Goal: Browse casually: Explore the website without a specific task or goal

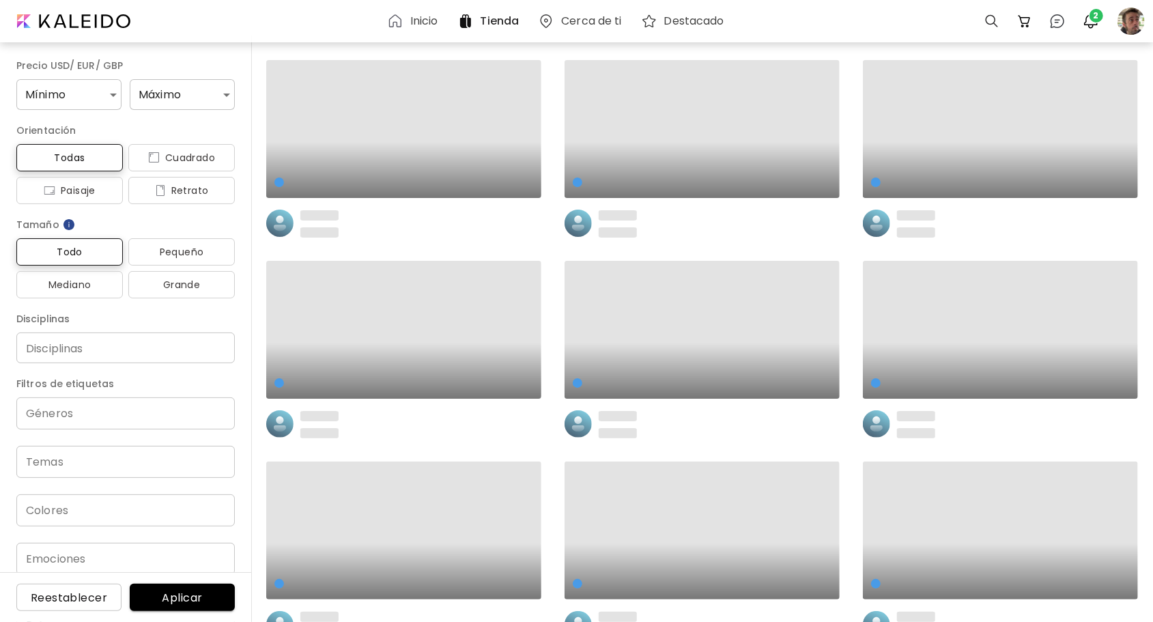
click at [426, 20] on h6 "Inicio" at bounding box center [424, 21] width 28 height 11
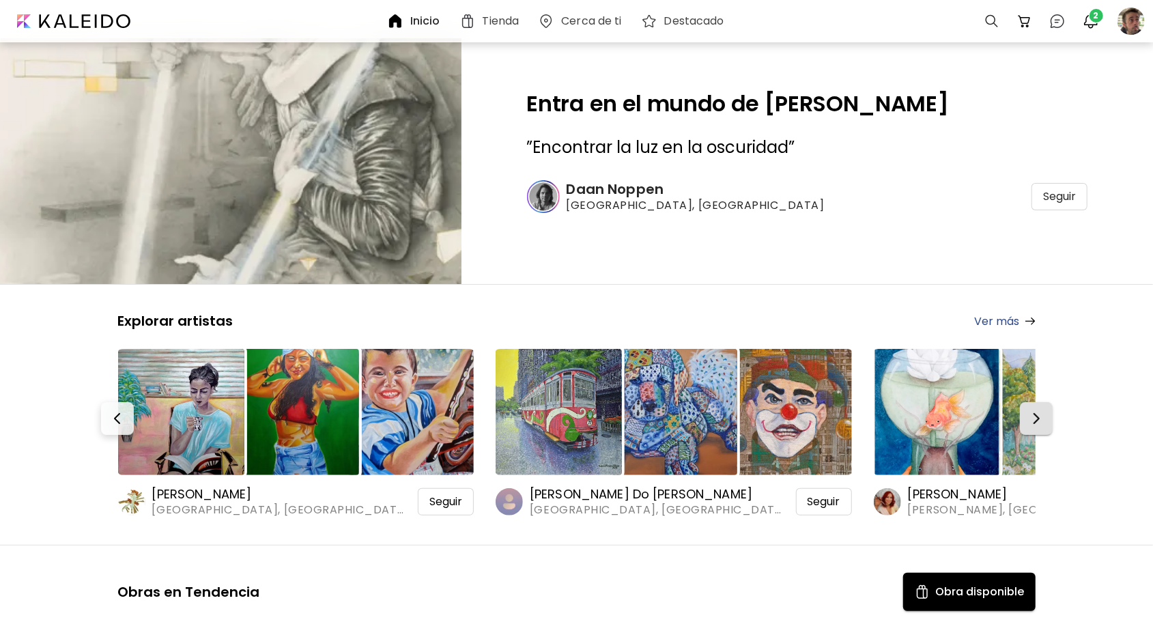
click at [1034, 415] on img "button" at bounding box center [1036, 418] width 16 height 16
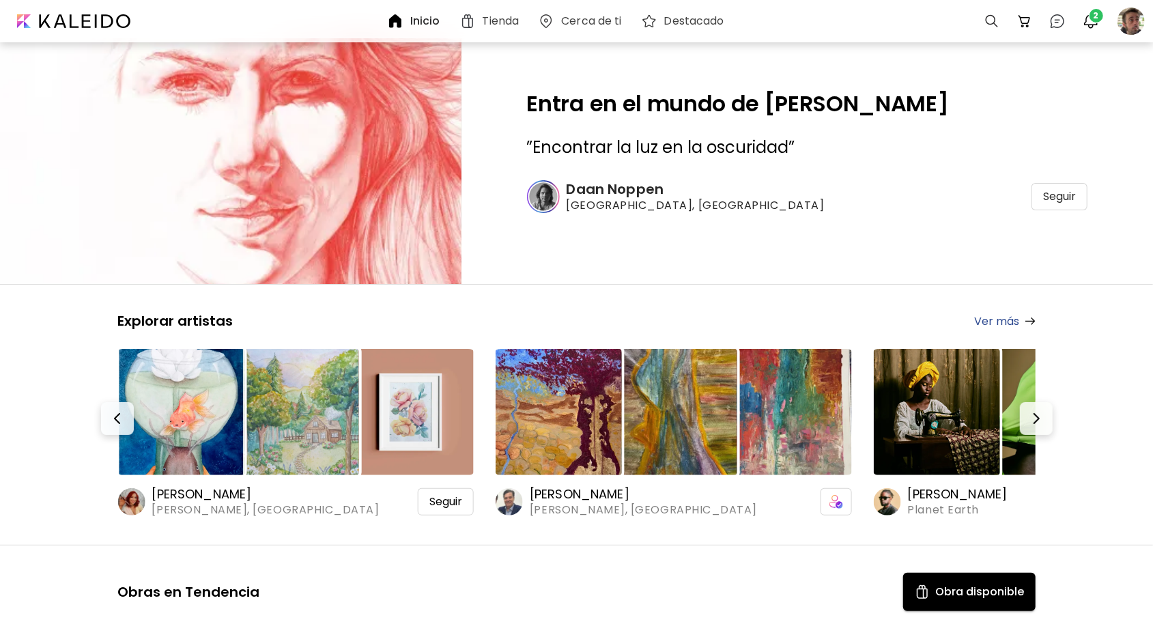
click at [252, 493] on h6 "[PERSON_NAME]" at bounding box center [265, 494] width 227 height 16
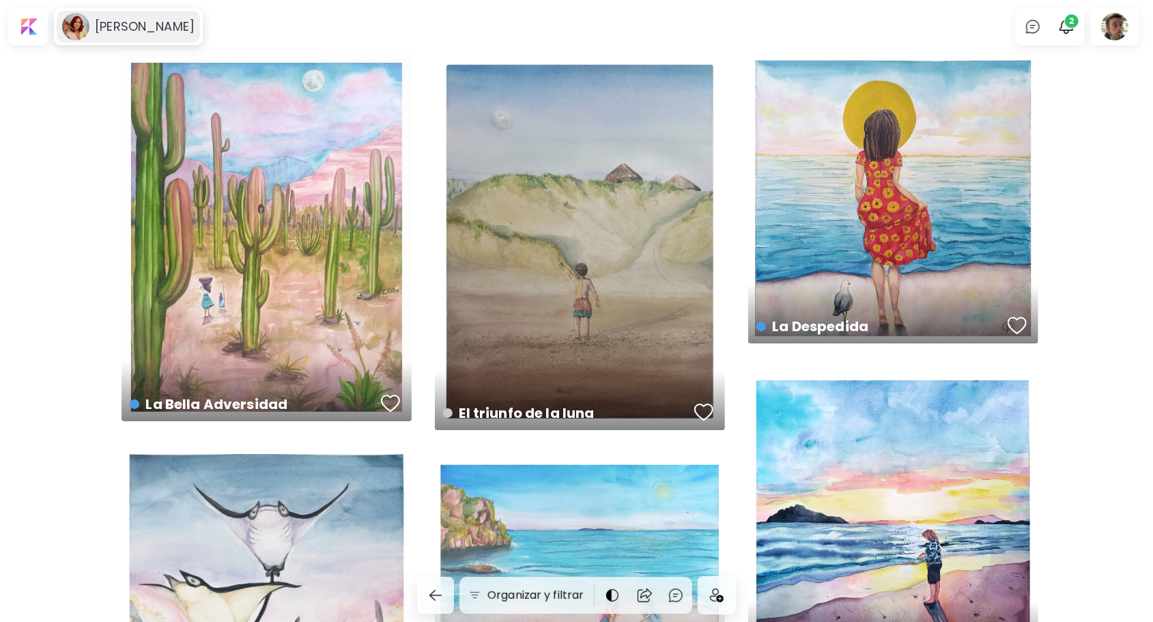
click at [142, 27] on h6 "[PERSON_NAME]" at bounding box center [145, 26] width 100 height 16
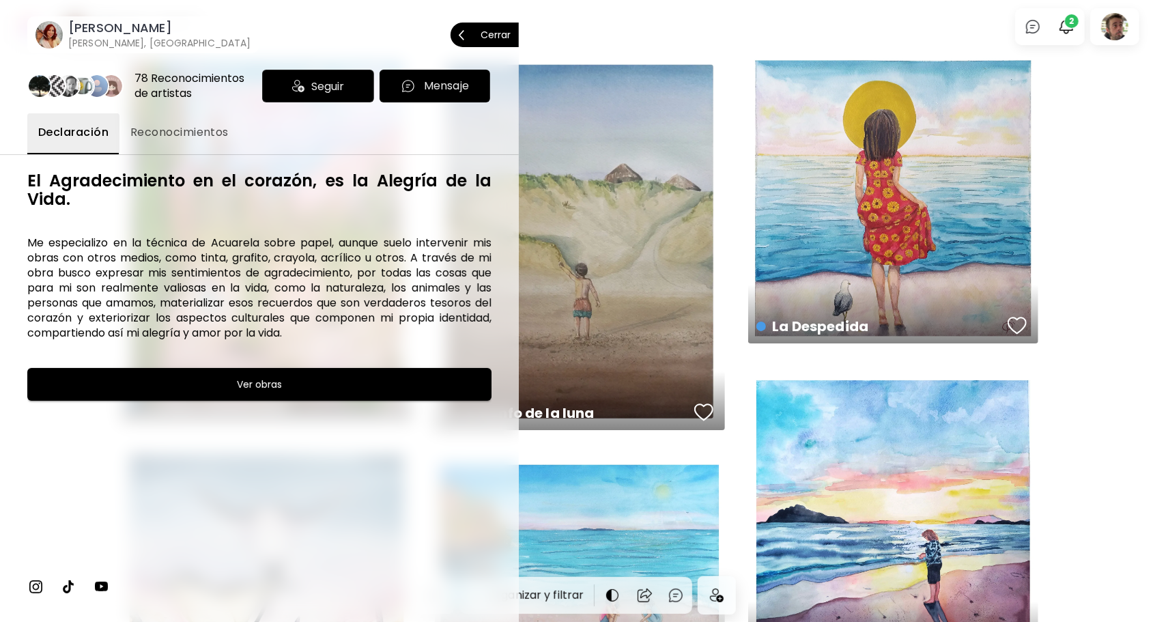
click at [490, 40] on span "Cerrar" at bounding box center [485, 34] width 52 height 29
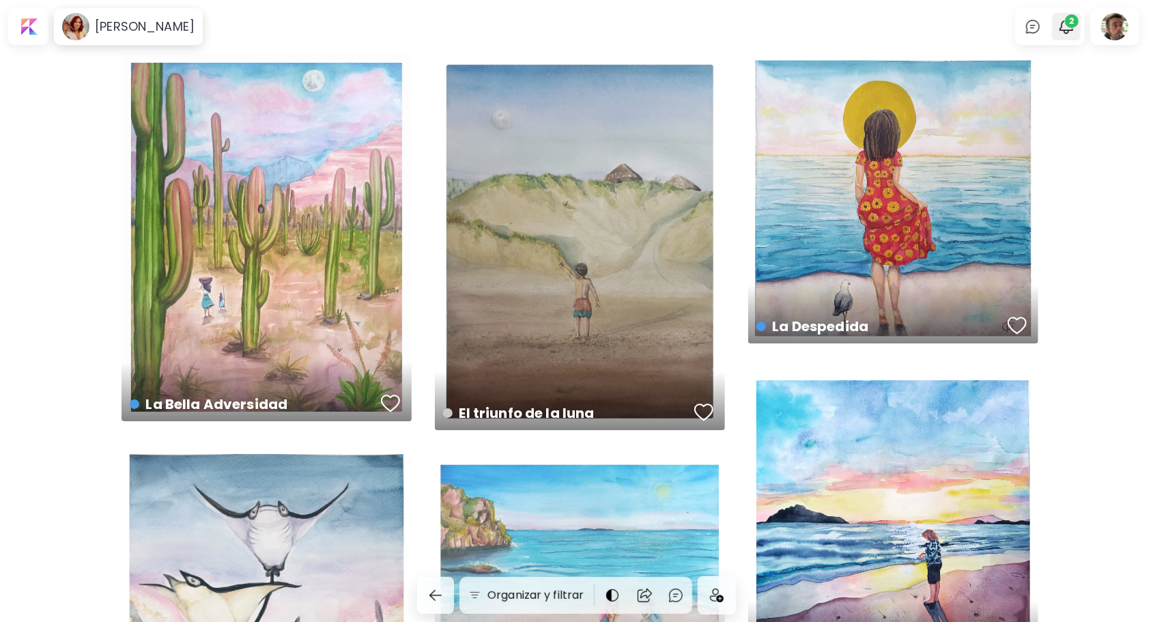
click at [1075, 29] on img "button" at bounding box center [1066, 26] width 16 height 16
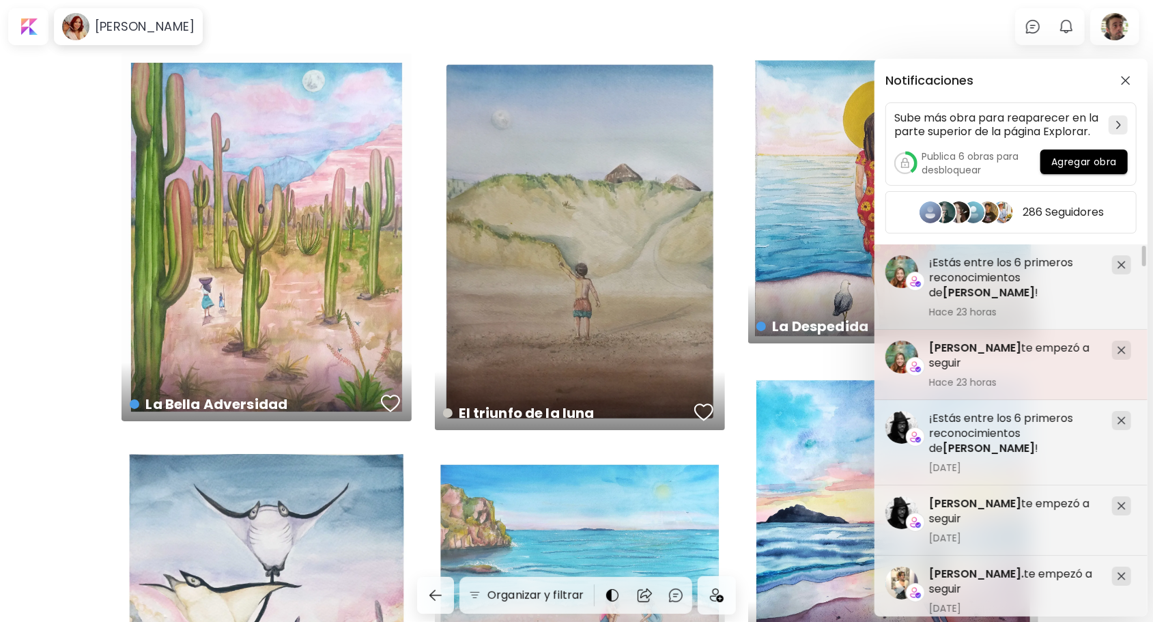
click at [986, 350] on span "[PERSON_NAME]" at bounding box center [975, 348] width 92 height 16
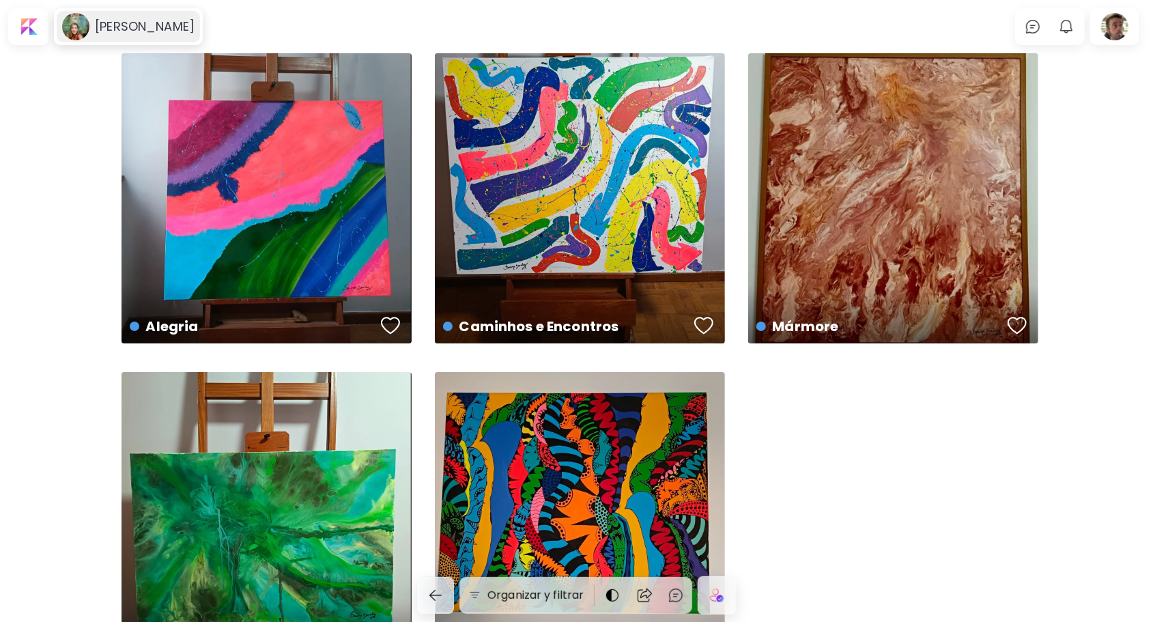
click at [149, 34] on h6 "[PERSON_NAME]" at bounding box center [145, 26] width 100 height 16
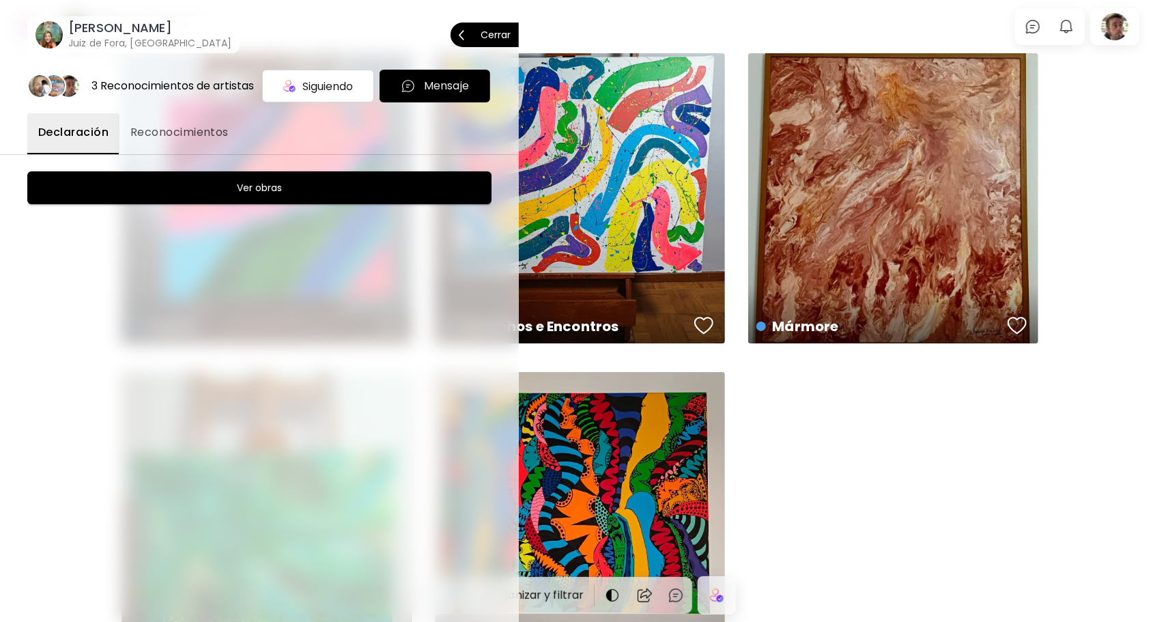
click at [492, 33] on p "Cerrar" at bounding box center [496, 35] width 30 height 10
